Goal: Navigation & Orientation: Find specific page/section

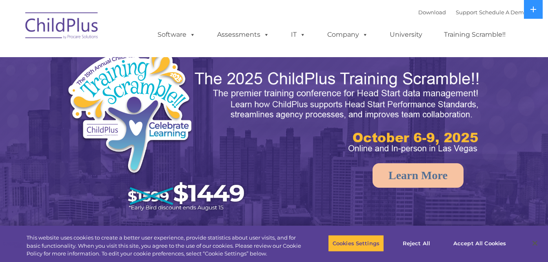
select select "MEDIUM"
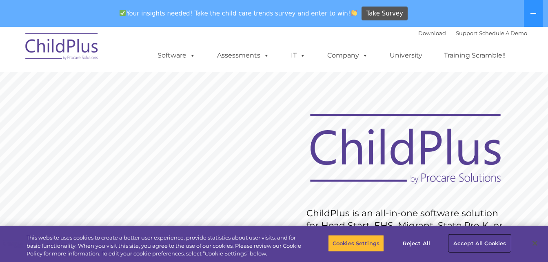
click at [482, 244] on button "Accept All Cookies" at bounding box center [480, 243] width 62 height 17
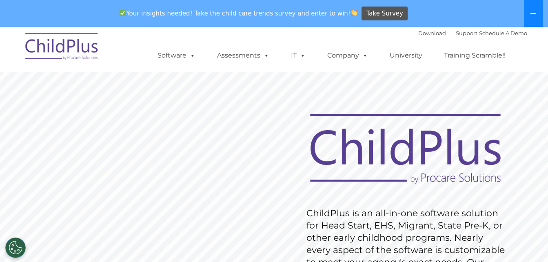
click at [537, 11] on button at bounding box center [533, 13] width 19 height 27
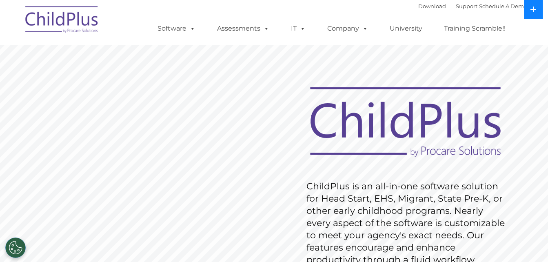
click at [537, 11] on button at bounding box center [533, 9] width 19 height 19
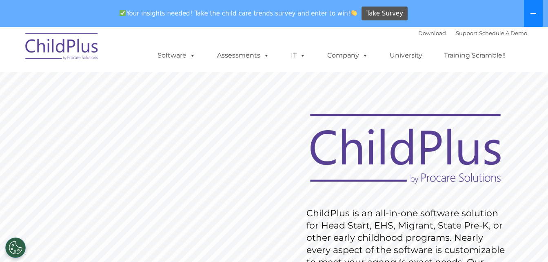
click at [537, 11] on button at bounding box center [533, 13] width 19 height 27
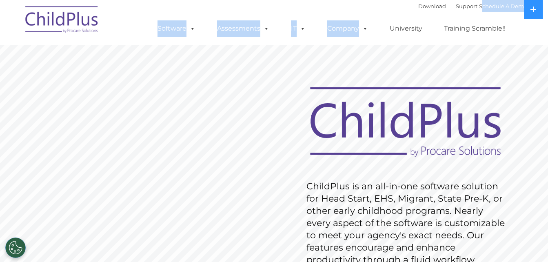
drag, startPoint x: 482, startPoint y: 11, endPoint x: 384, endPoint y: 16, distance: 98.5
click at [384, 16] on div "Download Support | Schedule A Demo  MENU MENU Software ChildPlus: The original…" at bounding box center [334, 22] width 386 height 45
click at [384, 16] on ul "Software ChildPlus: The original and most widely-used Head Start data managemen…" at bounding box center [334, 28] width 386 height 33
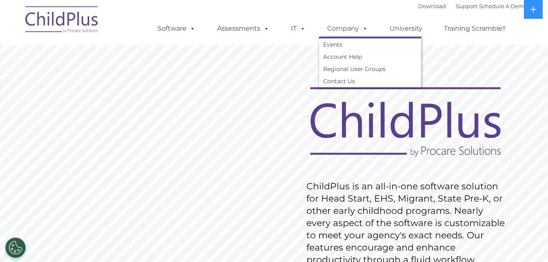
click at [363, 29] on span at bounding box center [363, 28] width 9 height 8
click at [362, 29] on span at bounding box center [363, 28] width 9 height 8
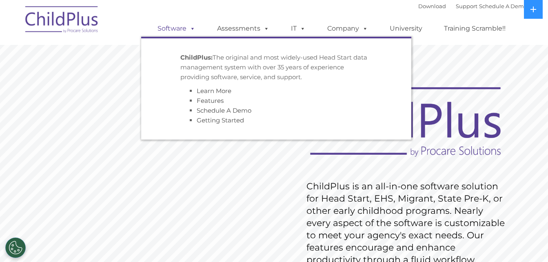
click at [166, 26] on link "Software" at bounding box center [176, 28] width 54 height 16
